Goal: Communication & Community: Answer question/provide support

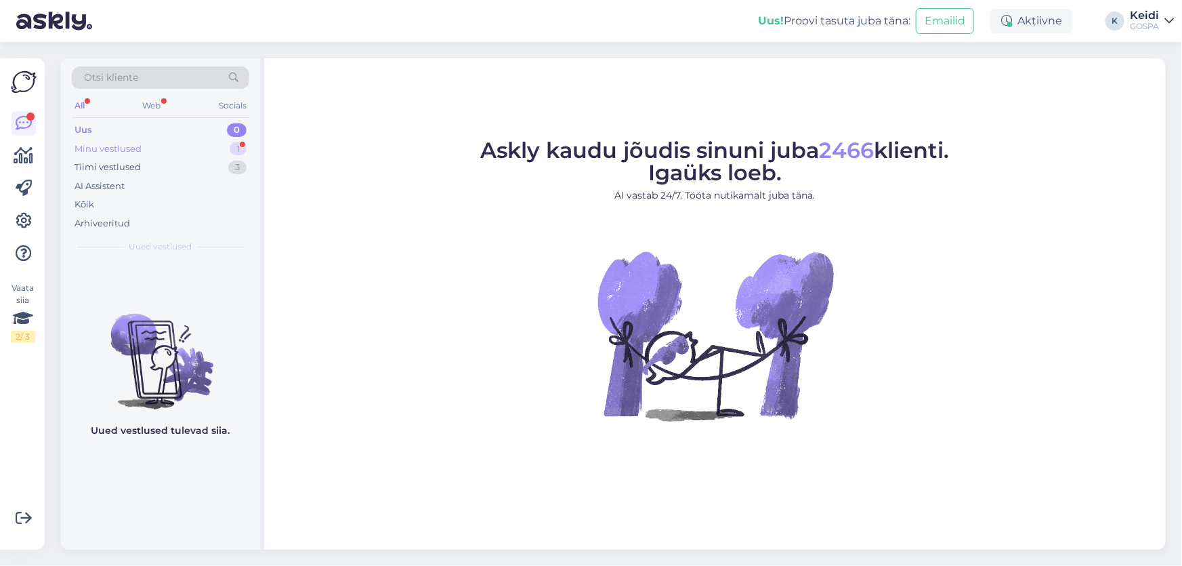
click at [142, 144] on div "Minu vestlused 1" at bounding box center [160, 149] width 177 height 19
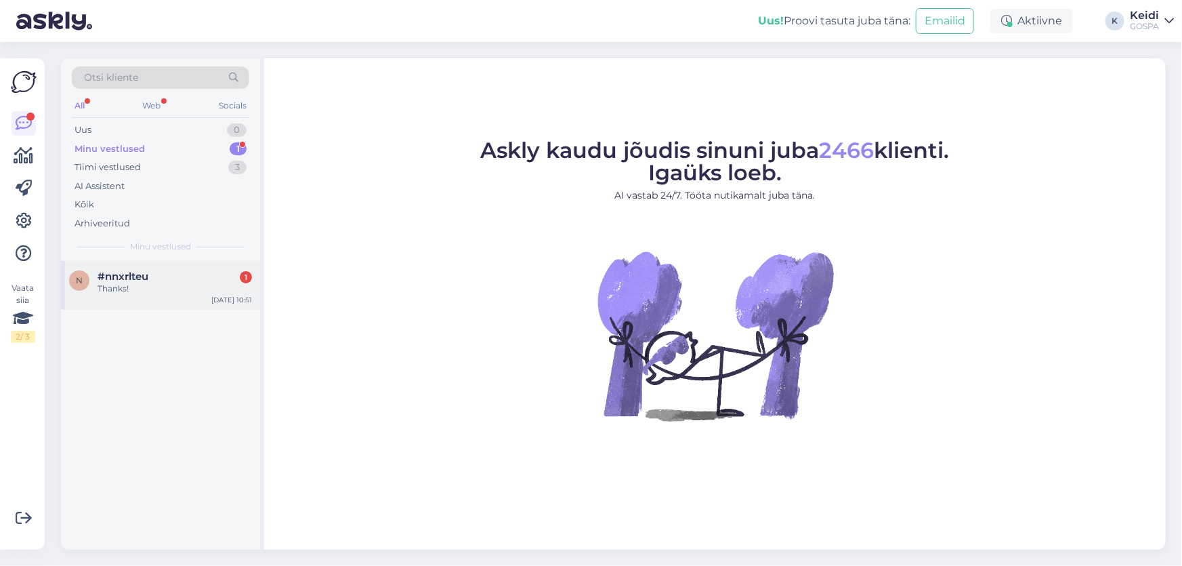
click at [139, 284] on div "Thanks!" at bounding box center [175, 288] width 154 height 12
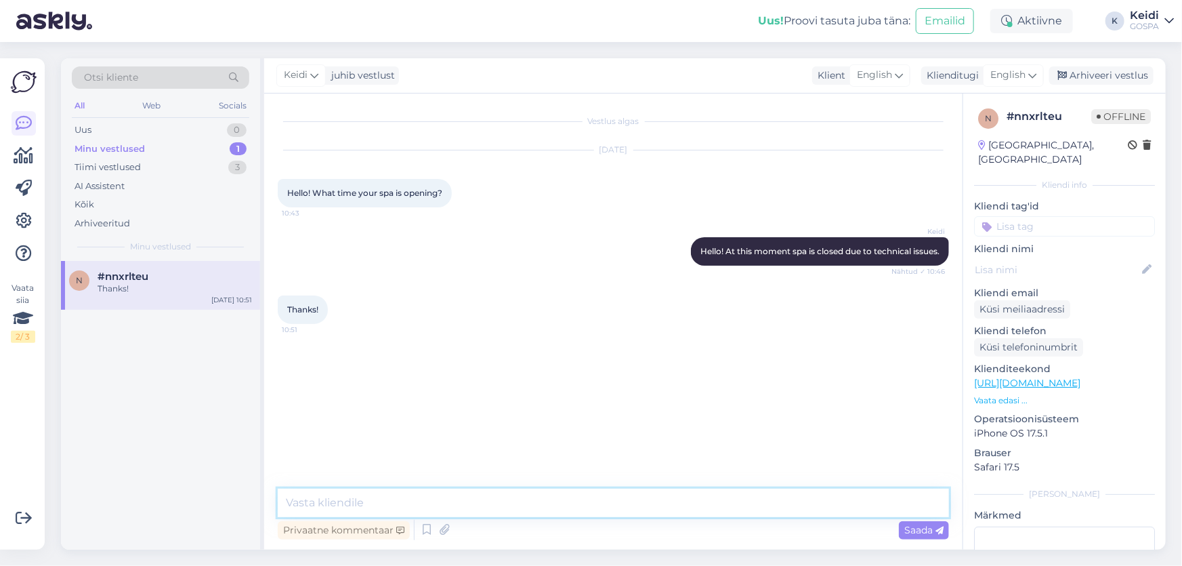
click at [404, 504] on textarea at bounding box center [613, 502] width 671 height 28
type textarea "y"
click at [461, 502] on textarea at bounding box center [613, 502] width 671 height 28
type textarea ":)"
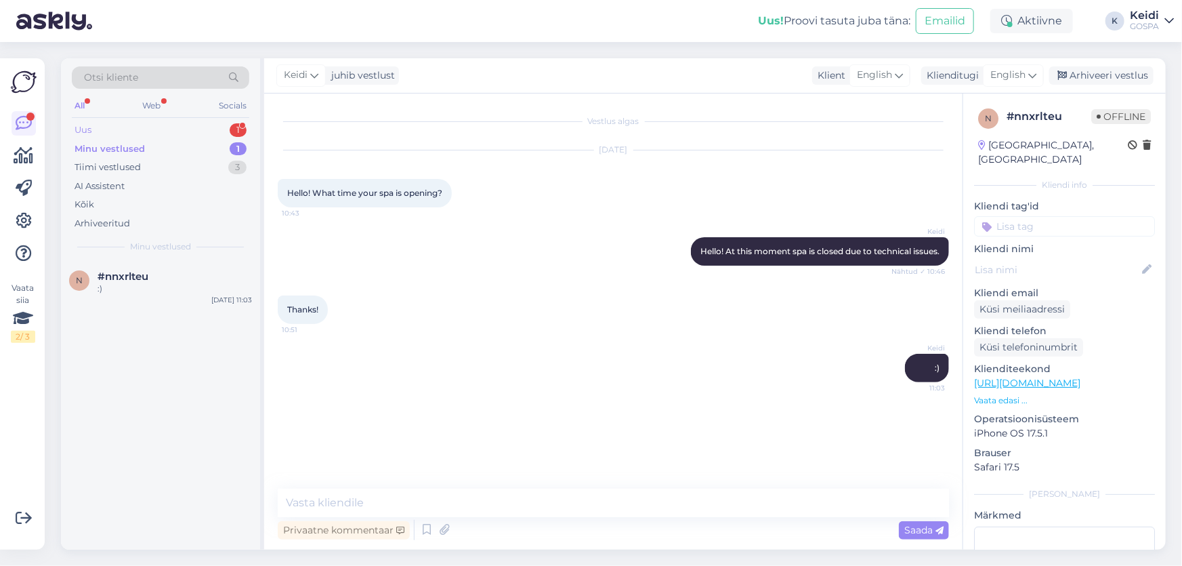
click at [127, 129] on div "Uus 1" at bounding box center [160, 130] width 177 height 19
click at [175, 301] on div "Hello! ☺️ My husband and I are coming with our [DEMOGRAPHIC_DATA] son to the ho…" at bounding box center [175, 294] width 154 height 24
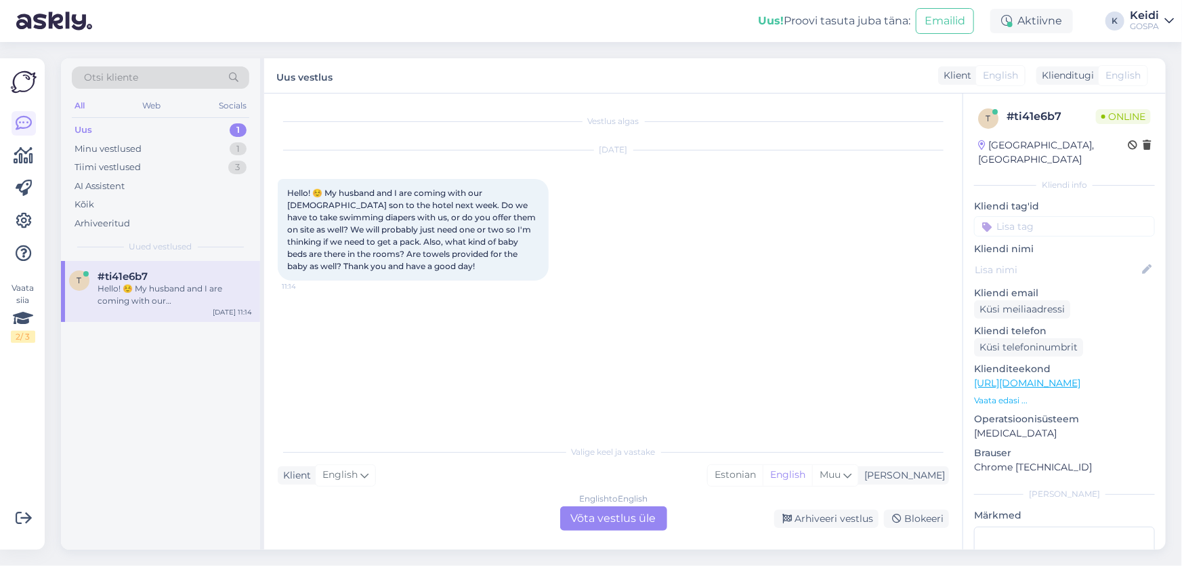
click at [603, 512] on div "English to English Võta vestlus üle" at bounding box center [613, 518] width 107 height 24
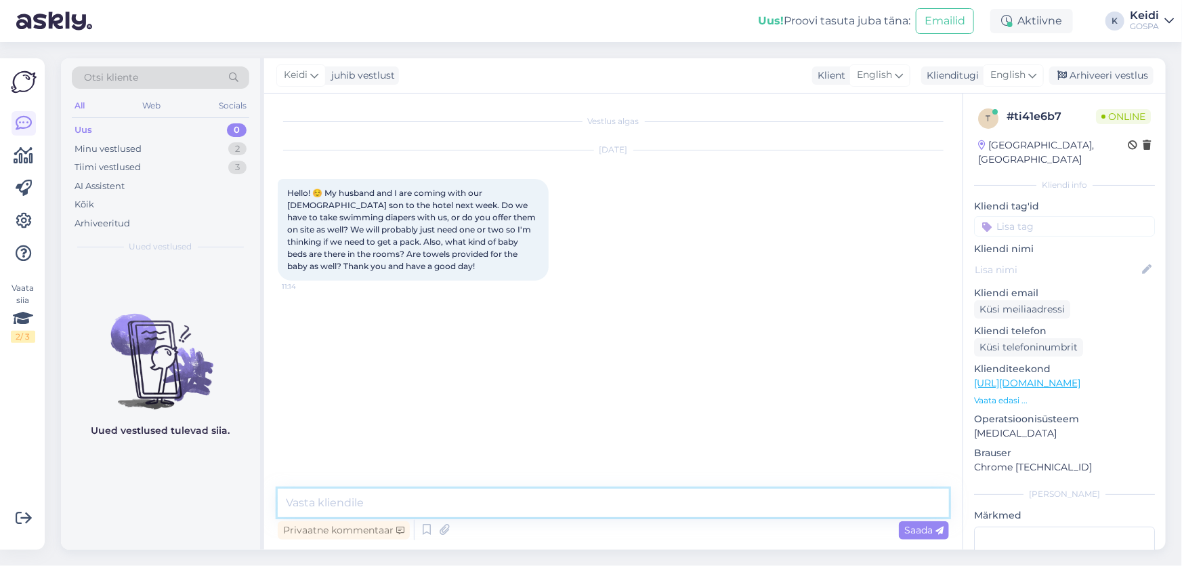
click at [385, 490] on textarea at bounding box center [613, 502] width 671 height 28
type textarea "Hello!"
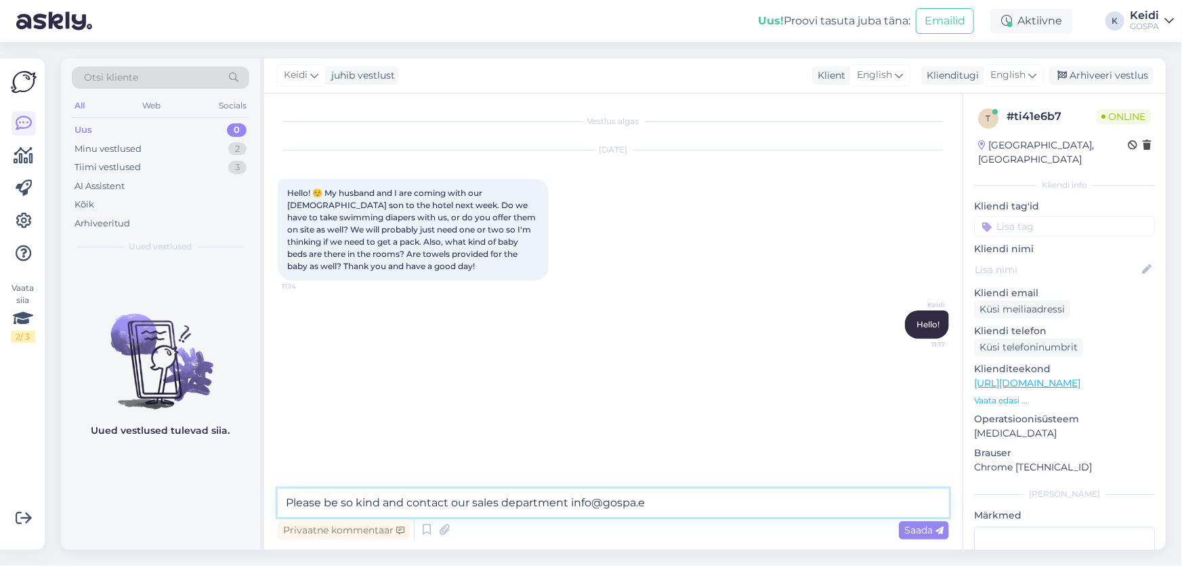
type textarea "Please be so kind and contact our sales department [EMAIL_ADDRESS][DOMAIN_NAME]"
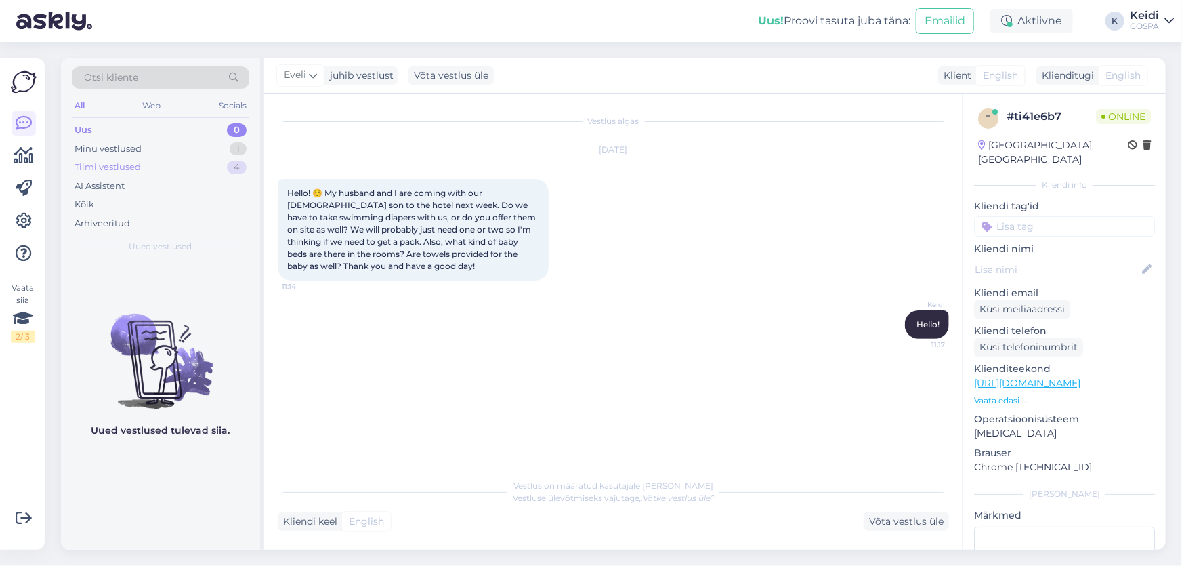
click at [117, 165] on div "Tiimi vestlused" at bounding box center [108, 168] width 66 height 14
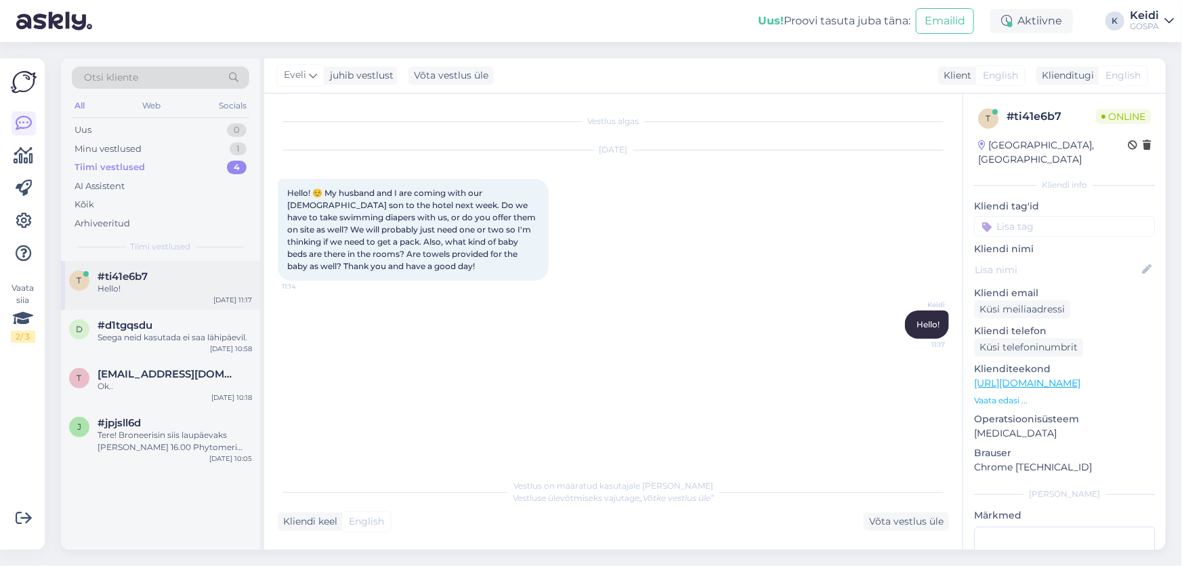
click at [108, 284] on div "Hello!" at bounding box center [175, 288] width 154 height 12
click at [156, 326] on div "#d1tgqsdu" at bounding box center [175, 325] width 154 height 12
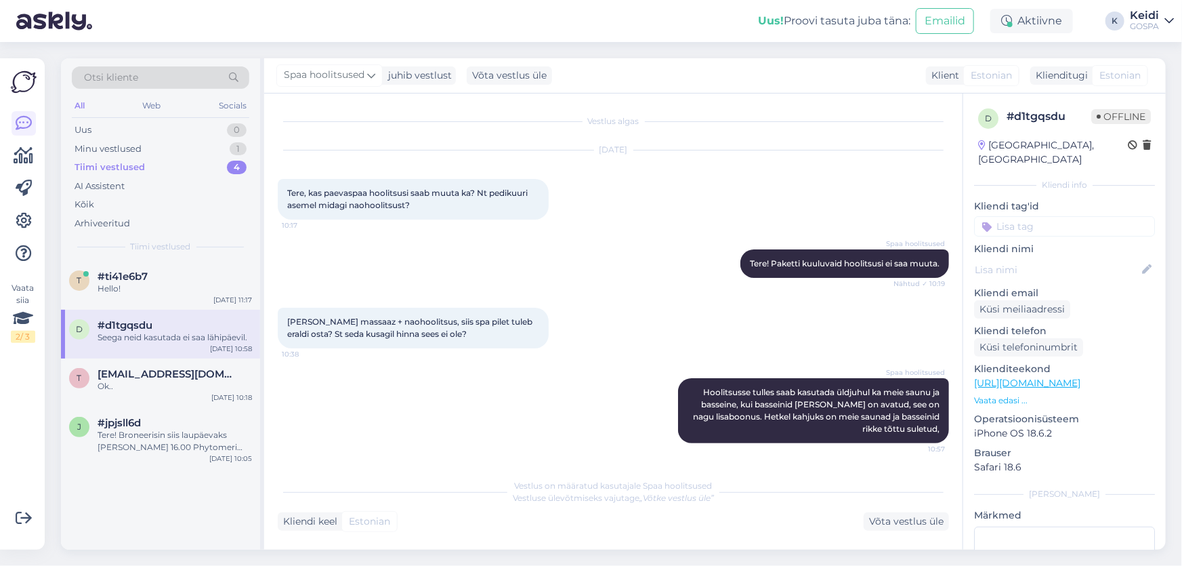
scroll to position [56, 0]
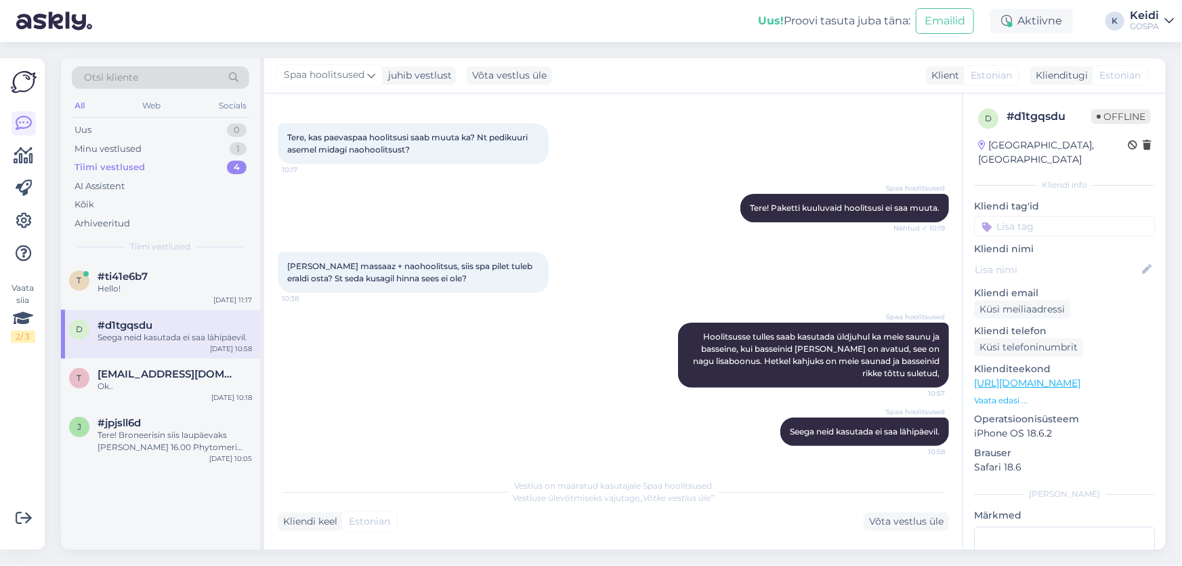
click at [135, 165] on div "Tiimi vestlused" at bounding box center [110, 168] width 70 height 14
click at [126, 289] on div "Hello!" at bounding box center [175, 288] width 154 height 12
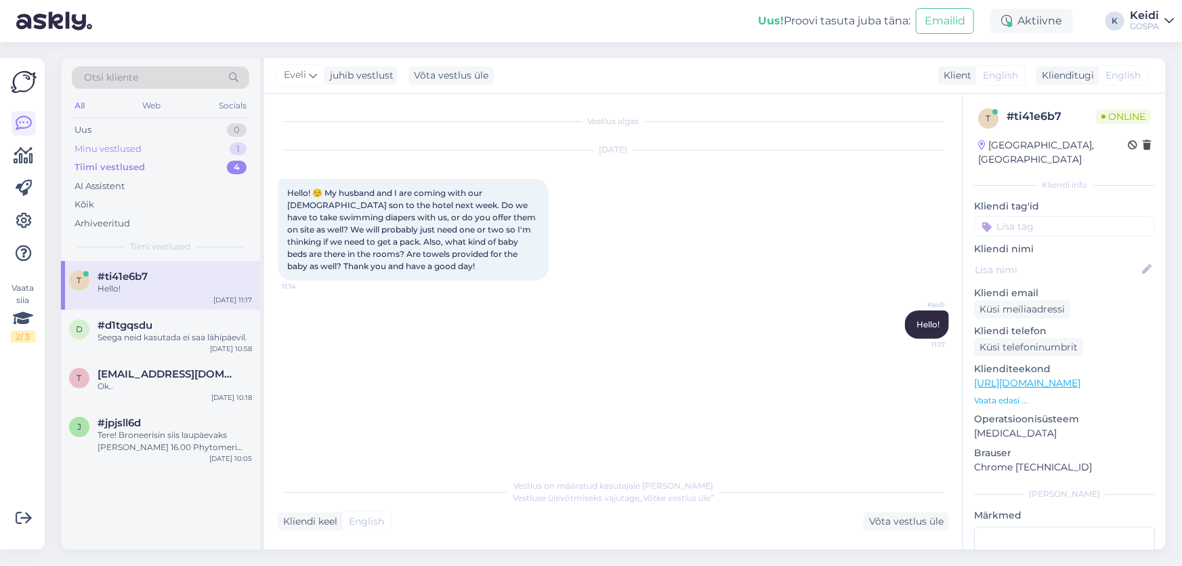
click at [125, 148] on div "Minu vestlused" at bounding box center [108, 149] width 67 height 14
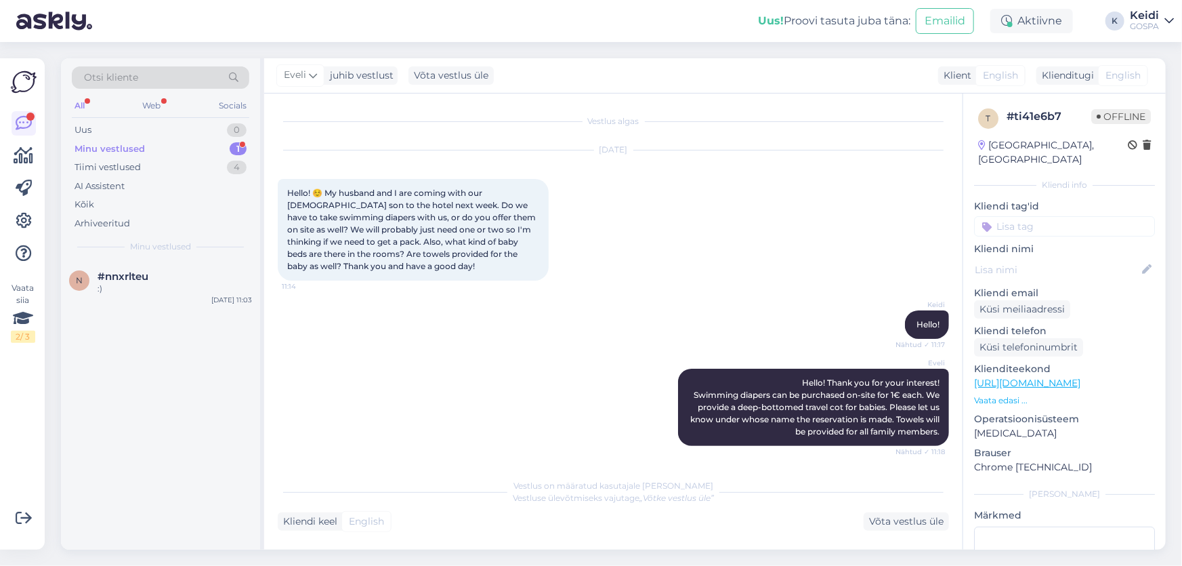
scroll to position [199, 0]
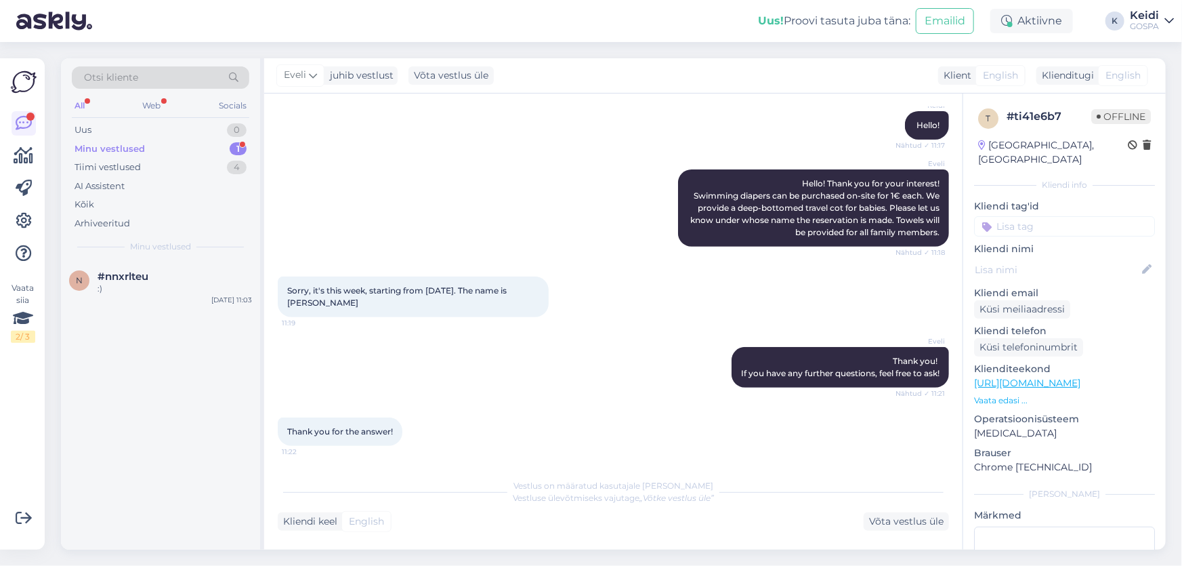
click at [90, 144] on div "Minu vestlused" at bounding box center [110, 149] width 70 height 14
click at [129, 169] on div "Tiimi vestlused" at bounding box center [108, 168] width 66 height 14
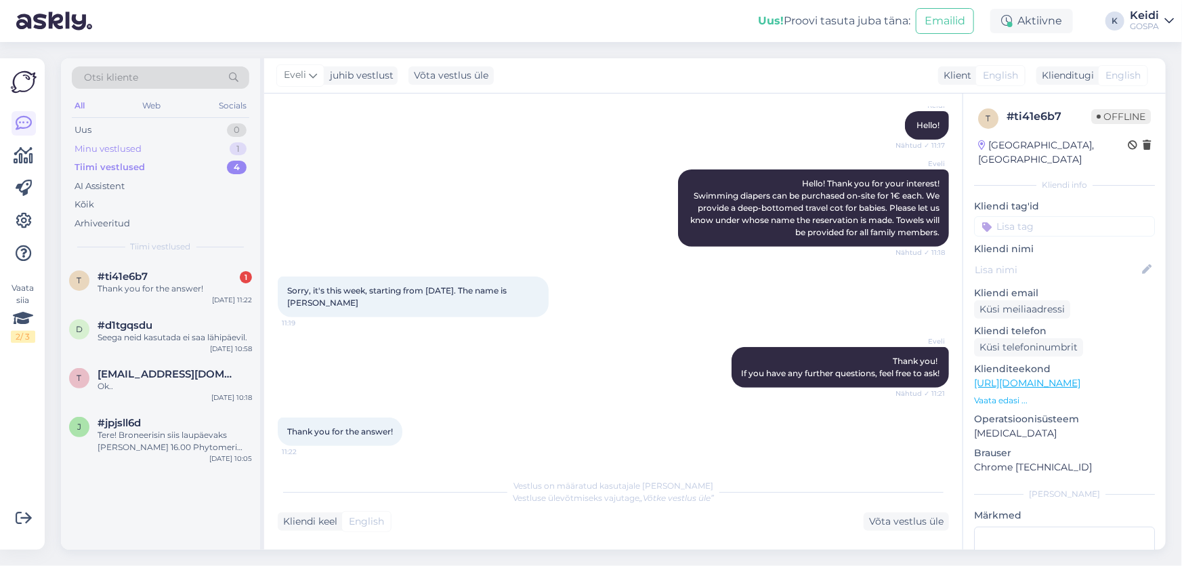
click at [137, 143] on div "Minu vestlused" at bounding box center [108, 149] width 67 height 14
